Goal: Task Accomplishment & Management: Manage account settings

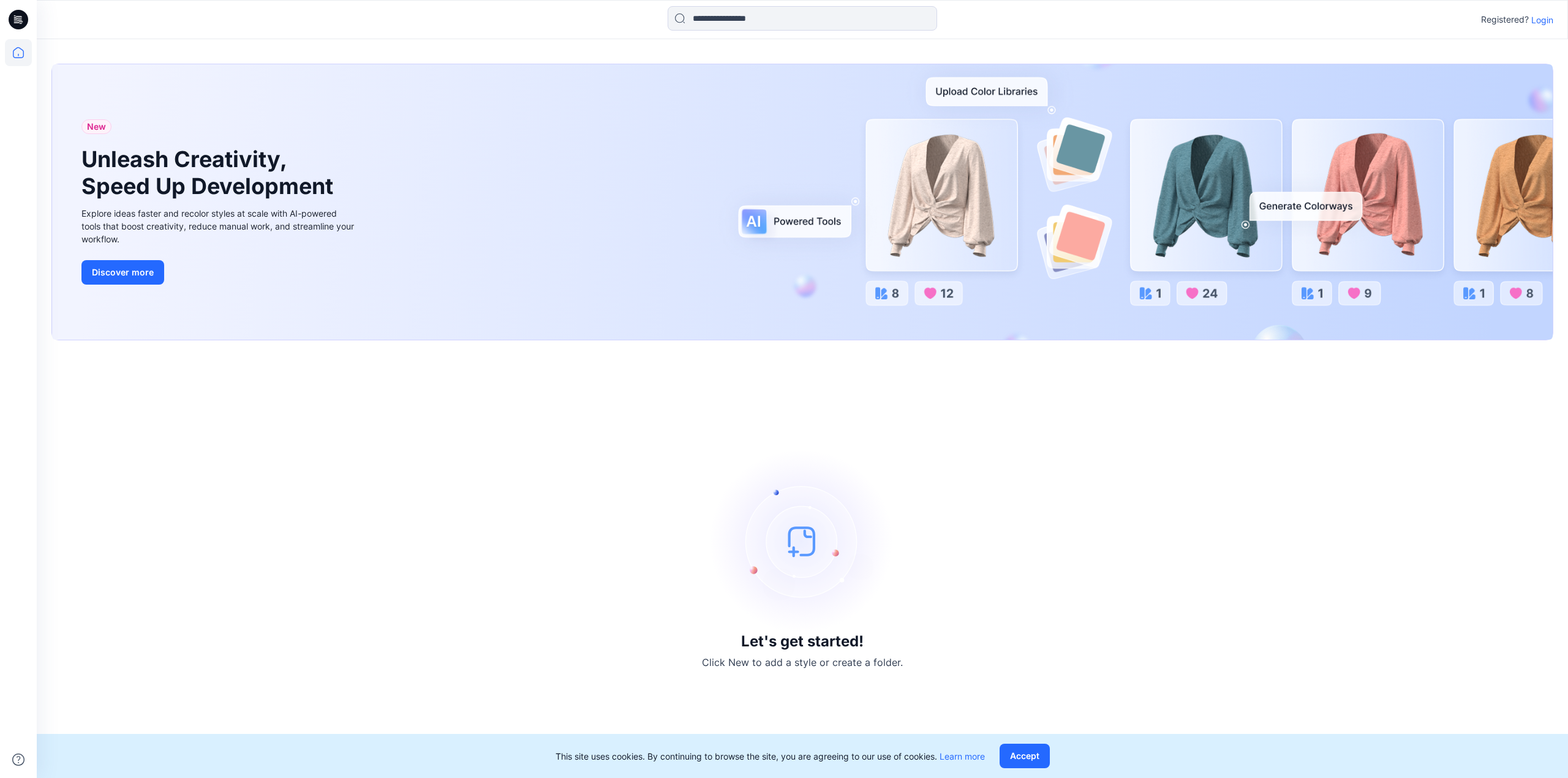
click at [1549, 19] on p "Login" at bounding box center [1542, 20] width 22 height 13
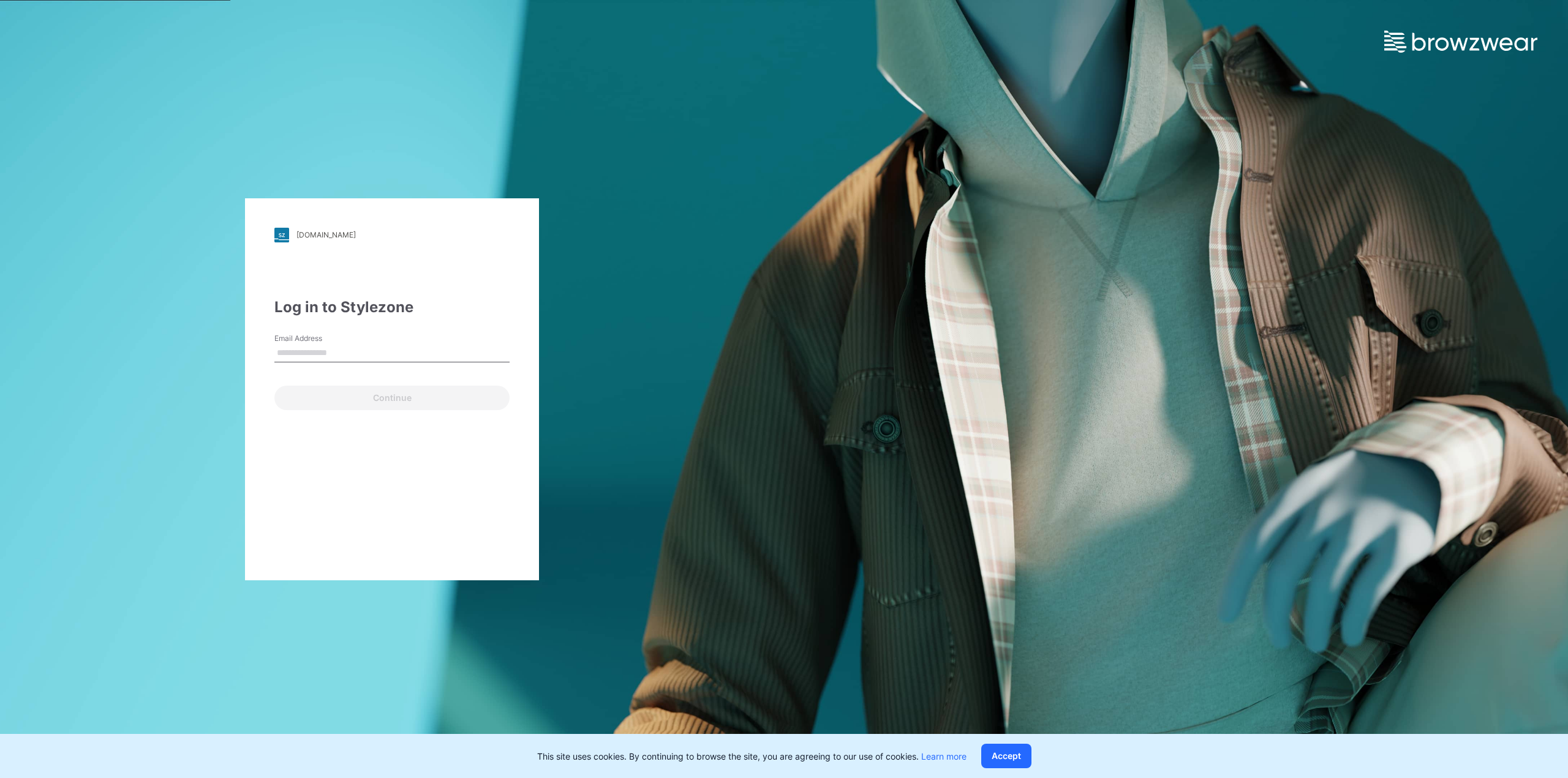
type input "**********"
click at [338, 391] on button "Continue" at bounding box center [392, 398] width 235 height 24
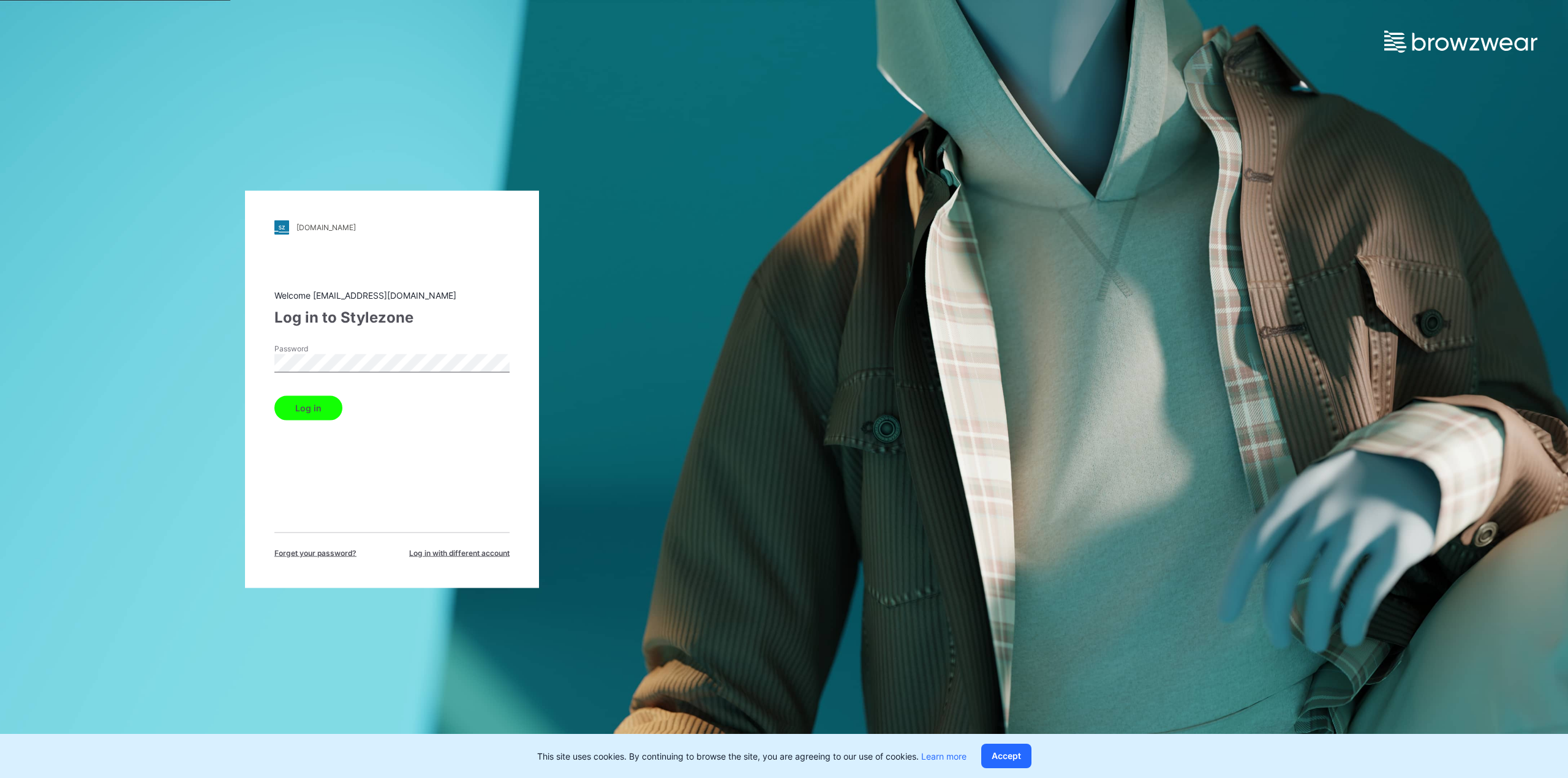
click at [318, 414] on button "Log in" at bounding box center [308, 407] width 68 height 24
